Goal: Navigation & Orientation: Find specific page/section

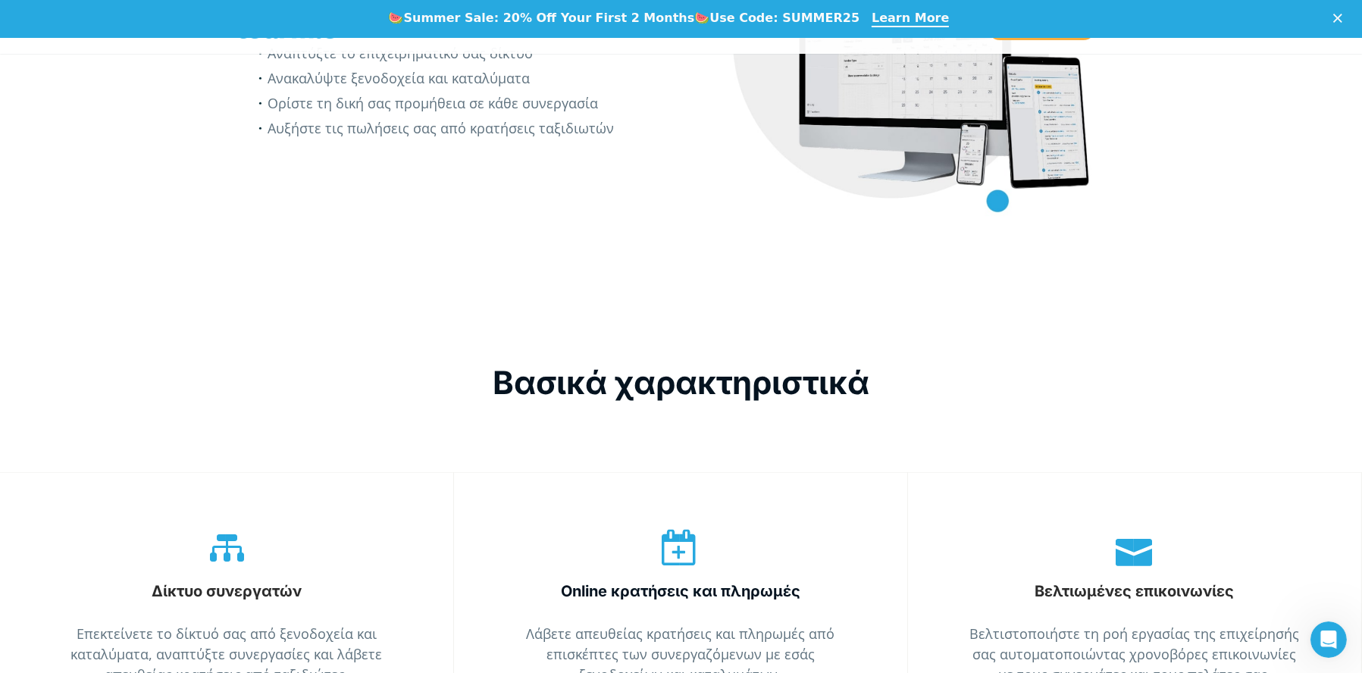
scroll to position [2239, 0]
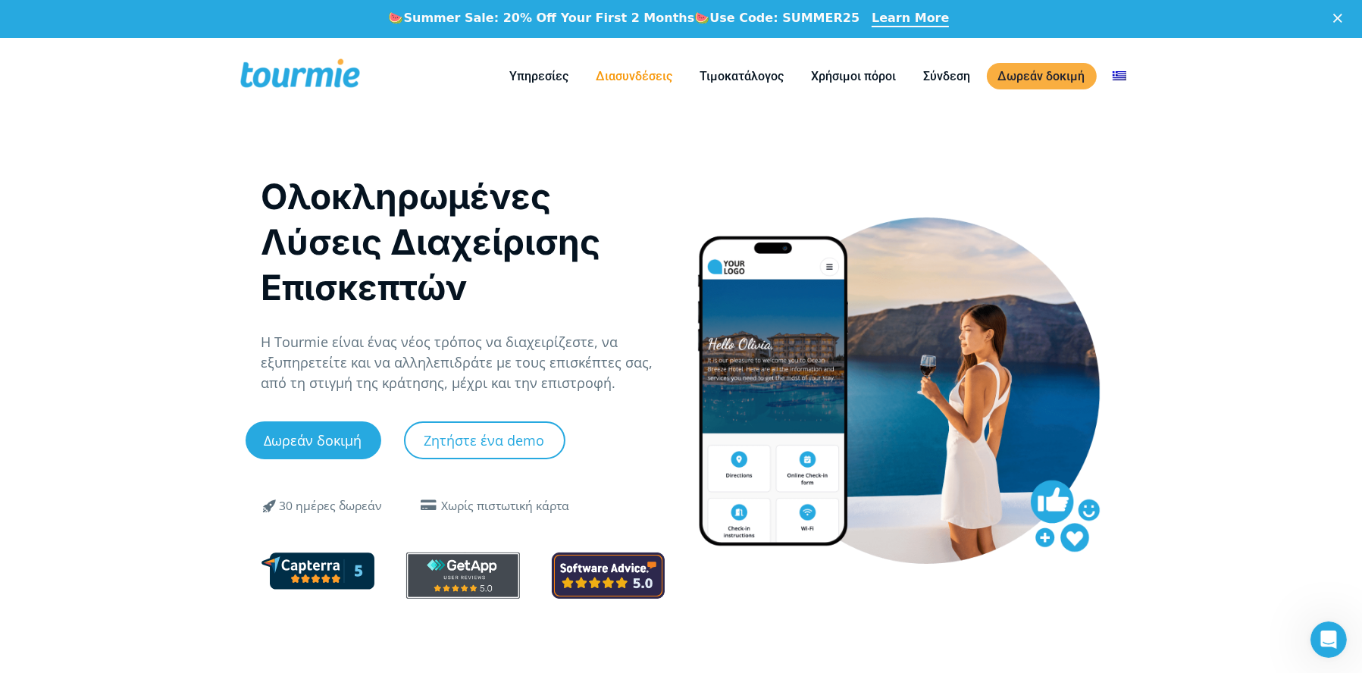
click at [639, 83] on link "Διασυνδέσεις" at bounding box center [634, 76] width 99 height 19
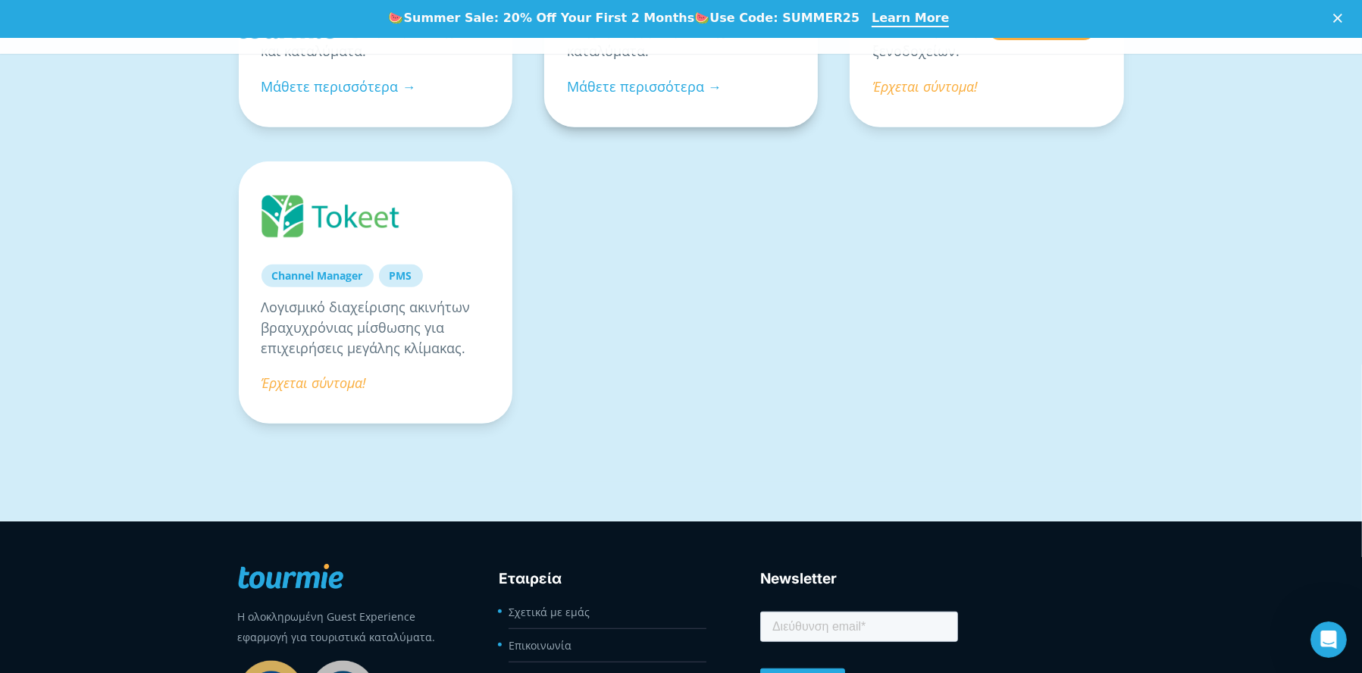
scroll to position [1376, 0]
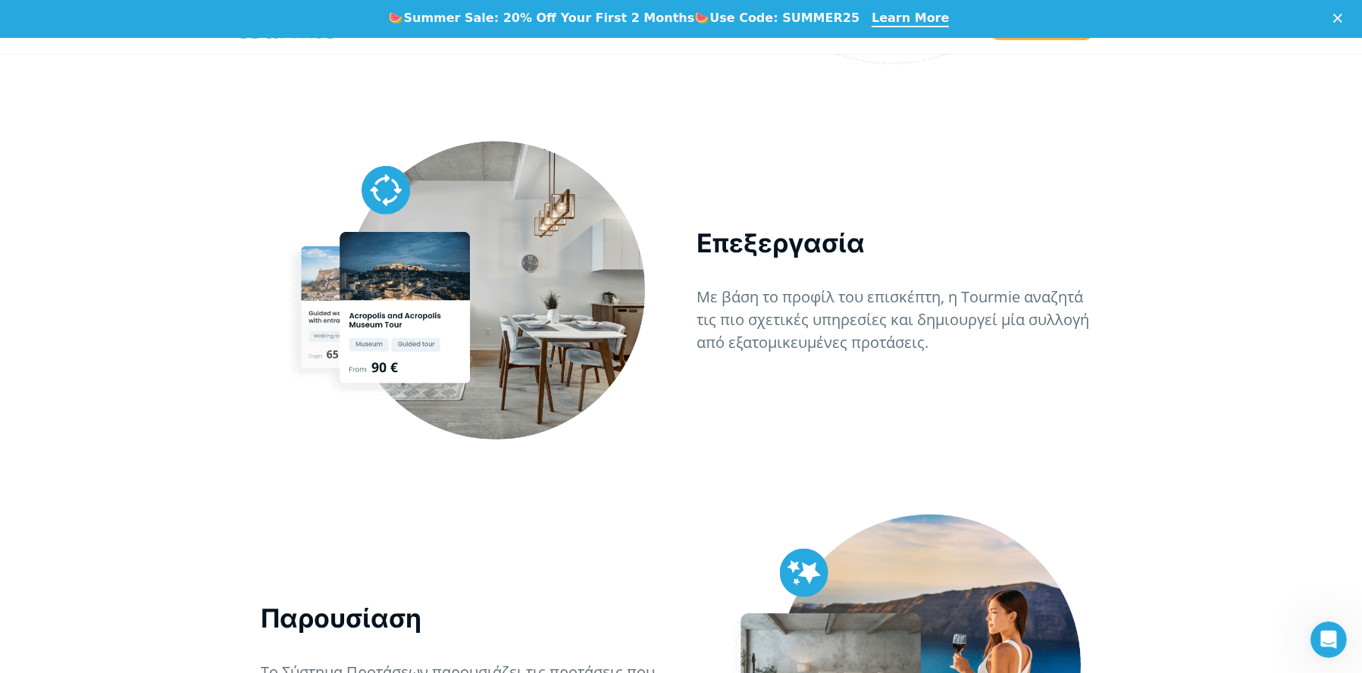
scroll to position [1888, 0]
